Goal: Check status: Check status

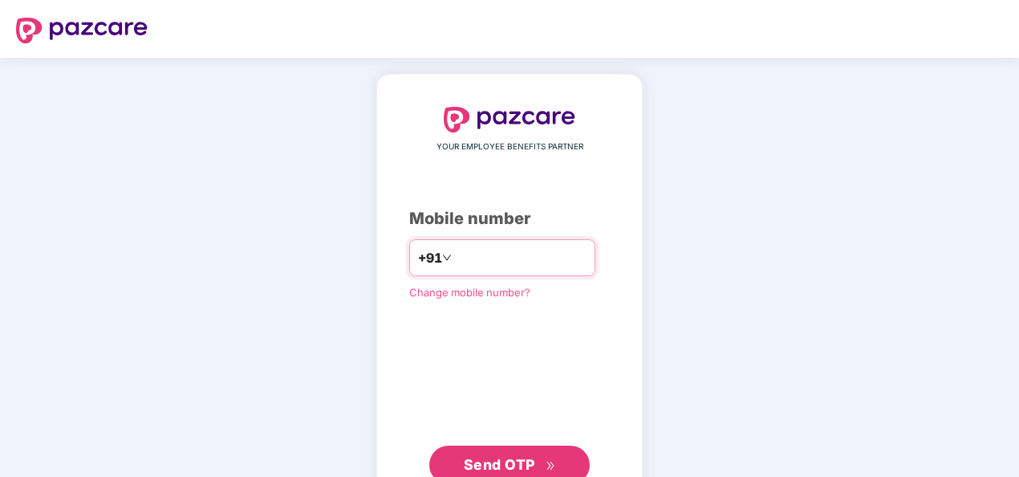
click at [461, 249] on input "number" at bounding box center [521, 258] width 132 height 26
click at [455, 259] on input "**********" at bounding box center [521, 258] width 132 height 26
type input "**********"
click at [489, 449] on button "Send OTP" at bounding box center [509, 464] width 160 height 39
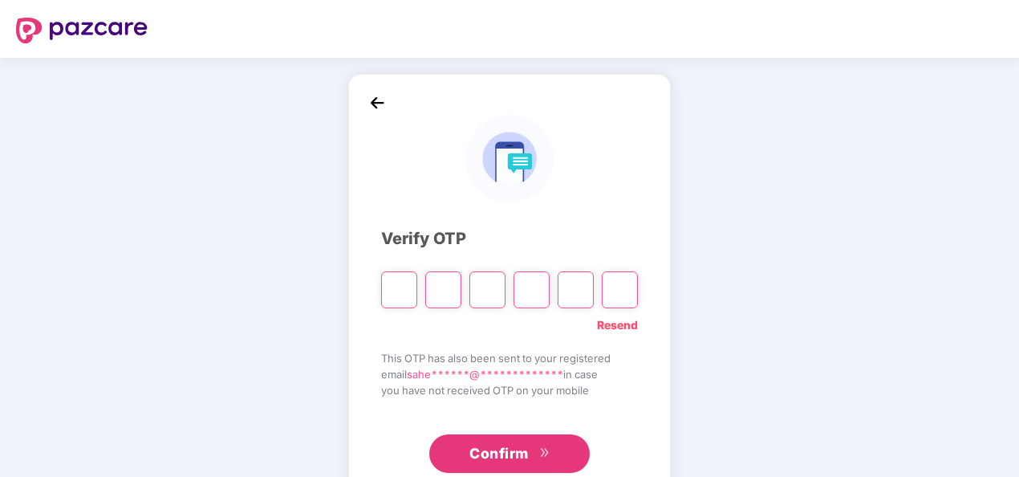
click at [395, 285] on input "Please enter verification code. Digit 1" at bounding box center [399, 289] width 36 height 37
type input "*"
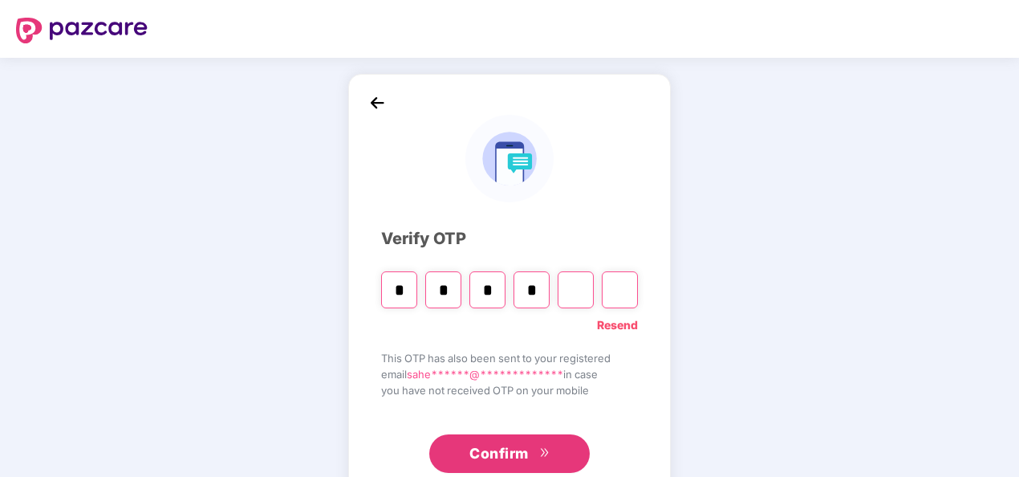
type input "*"
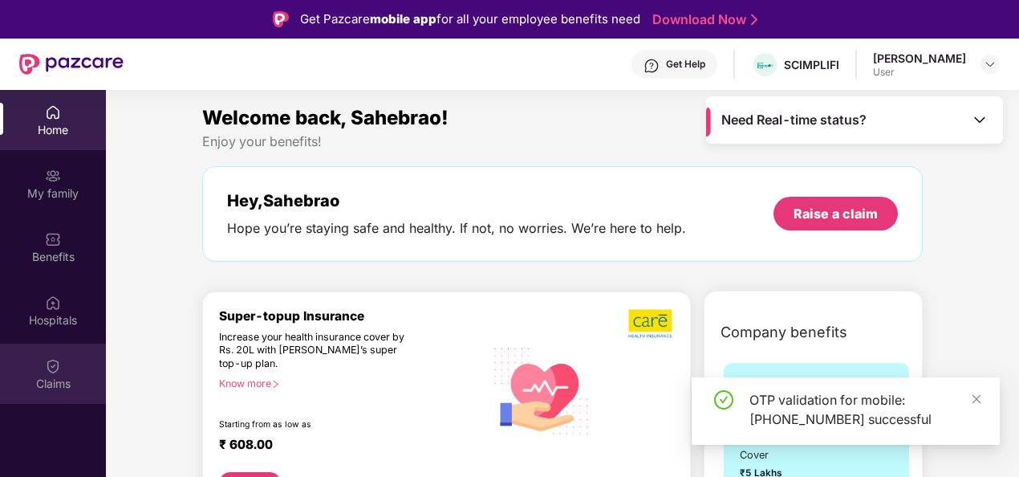
click at [56, 377] on div "Claims" at bounding box center [53, 384] width 106 height 16
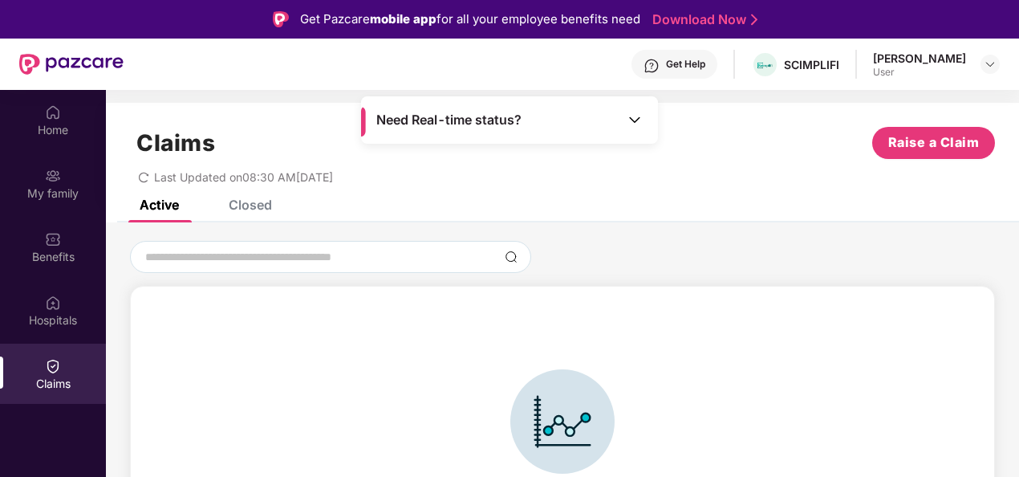
click at [249, 210] on div "Closed" at bounding box center [250, 205] width 43 height 16
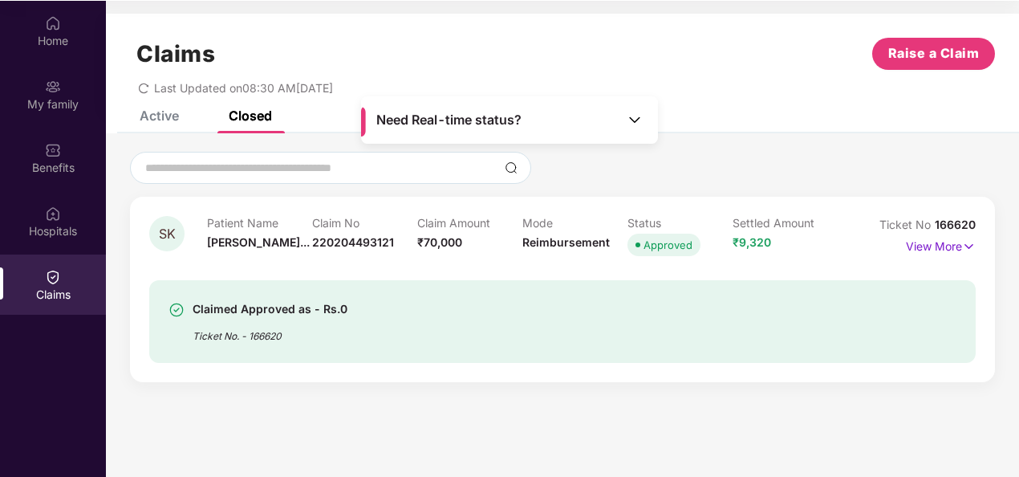
scroll to position [90, 0]
click at [851, 222] on div "SK Patient Name [PERSON_NAME]... Claim No 220204493121 Claim Amount ₹70,000 Mod…" at bounding box center [562, 237] width 826 height 44
click at [884, 236] on div "View More" at bounding box center [924, 246] width 104 height 26
click at [944, 237] on p "View More" at bounding box center [941, 244] width 70 height 22
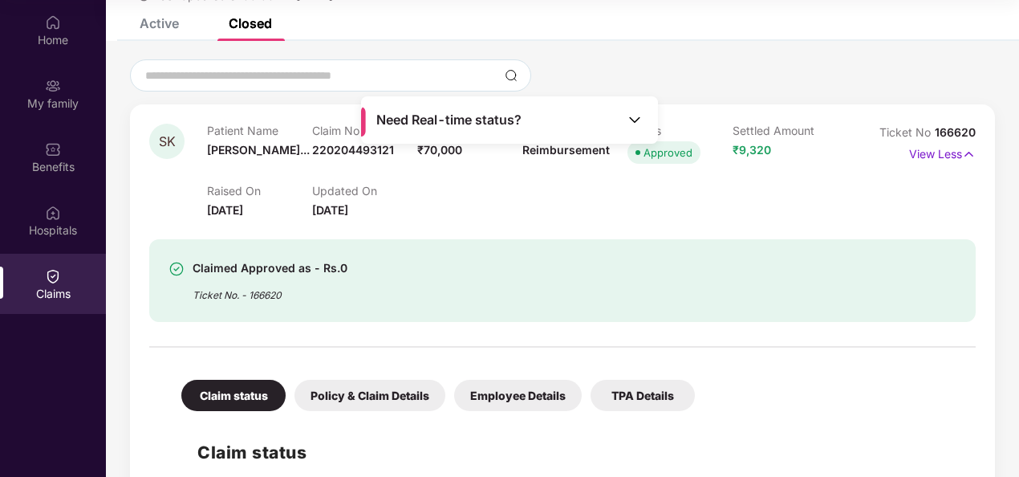
scroll to position [64, 0]
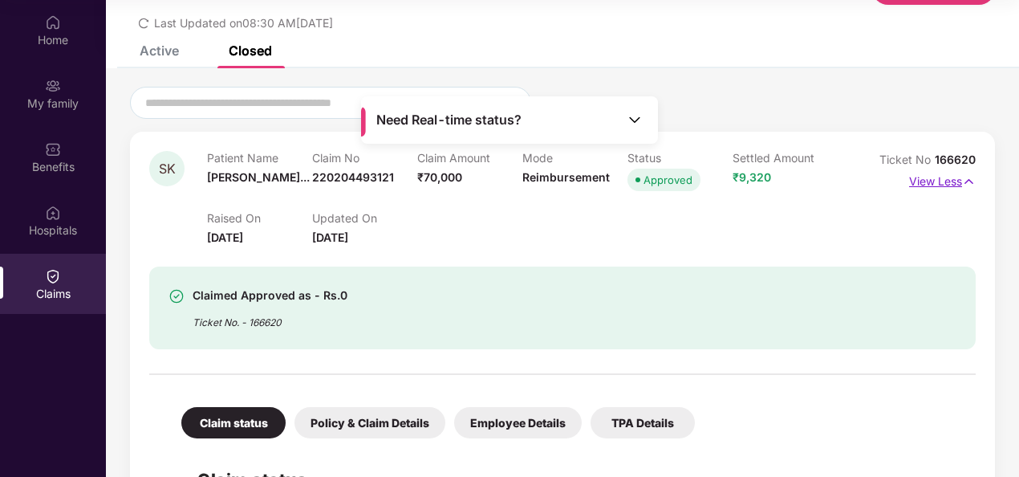
click at [920, 183] on p "View Less" at bounding box center [942, 180] width 67 height 22
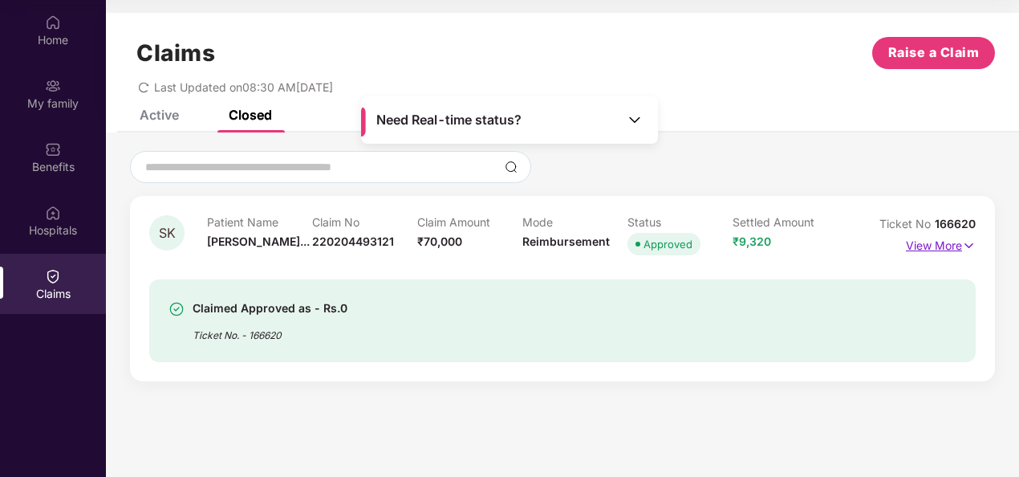
scroll to position [0, 0]
click at [641, 120] on img at bounding box center [635, 120] width 16 height 16
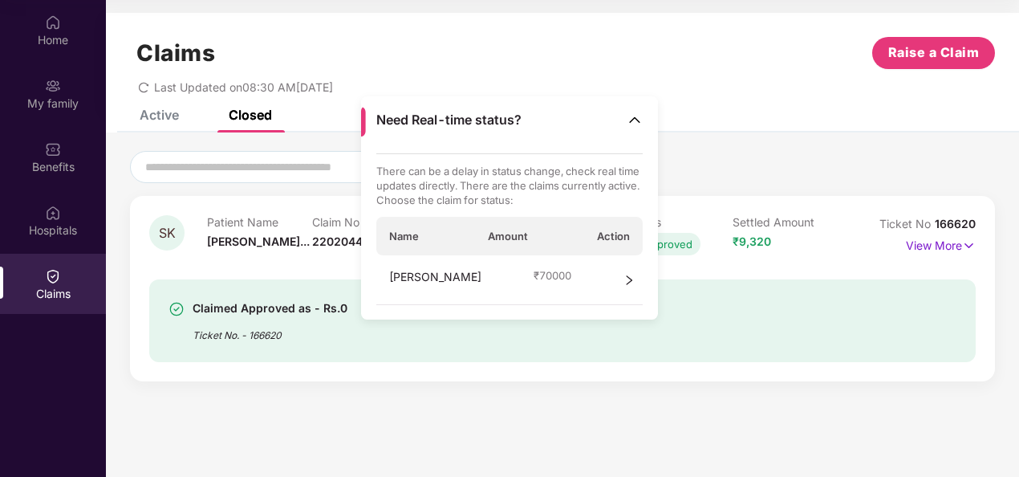
click at [670, 98] on div "Claims Raise a Claim Last Updated on 08:30 AM[DATE]" at bounding box center [562, 61] width 913 height 97
